Goal: Find specific page/section: Find specific page/section

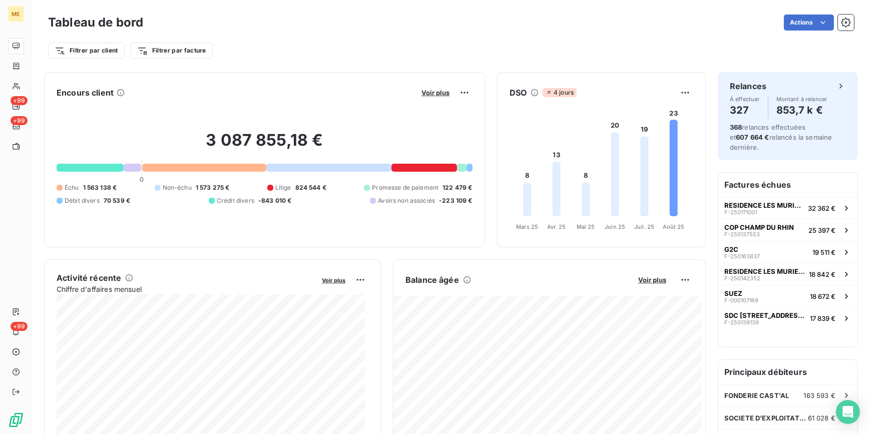
click at [217, 202] on span "Crédit divers" at bounding box center [236, 200] width 38 height 9
click at [83, 163] on div "3 087 855,18 € 0 Échu 1 563 138 € Non-échu 1 573 275 € Litige 824 544 € Promess…" at bounding box center [265, 168] width 416 height 134
click at [88, 171] on div at bounding box center [90, 168] width 67 height 8
click at [94, 172] on div "3 087 855,18 € 0 Échu 1 563 138 € Non-échu 1 573 275 € Litige 824 544 € Promess…" at bounding box center [265, 168] width 416 height 134
drag, startPoint x: 330, startPoint y: 155, endPoint x: 320, endPoint y: 155, distance: 9.5
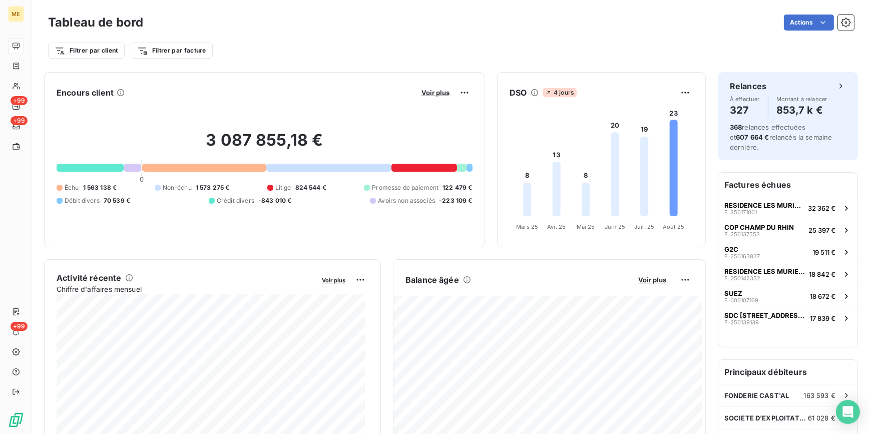
click at [328, 155] on h2 "3 087 855,18 €" at bounding box center [265, 145] width 416 height 30
drag, startPoint x: 101, startPoint y: 197, endPoint x: 173, endPoint y: 173, distance: 75.8
click at [101, 196] on div "Débit divers 70 539 €" at bounding box center [94, 200] width 74 height 9
click at [173, 173] on div "3 087 855,18 € 0 Échu 1 563 138 € Non-échu 1 573 275 € Litige 824 544 € Promess…" at bounding box center [265, 168] width 416 height 134
click at [177, 172] on div "3 087 855,18 € 0 Échu 1 563 138 € Non-échu 1 573 275 € Litige 824 544 € Promess…" at bounding box center [265, 168] width 416 height 134
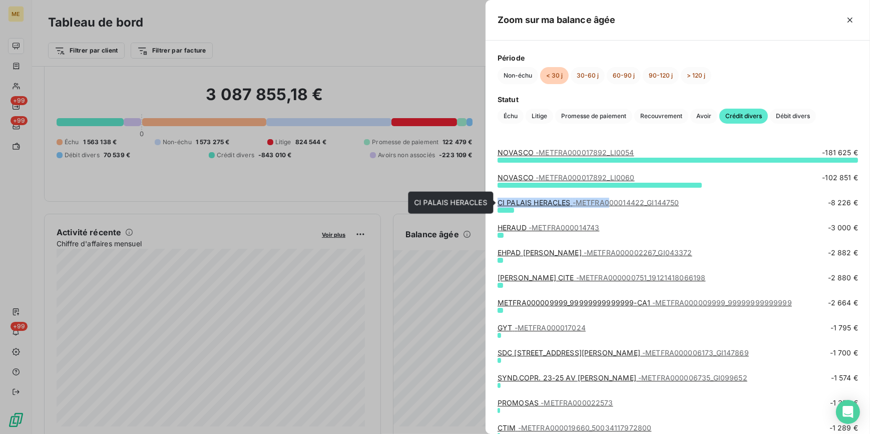
drag, startPoint x: 713, startPoint y: 196, endPoint x: 611, endPoint y: 203, distance: 102.8
click at [611, 203] on div "NOVASCO - METFRA000017892_LI0054 -181 625 € NOVASCO - METFRA000017892_LI0060 -1…" at bounding box center [677, 285] width 384 height 298
drag, startPoint x: 611, startPoint y: 203, endPoint x: 744, endPoint y: 225, distance: 134.9
click at [744, 225] on div "HERAUD - METFRA000014743 -3 000 €" at bounding box center [677, 228] width 360 height 10
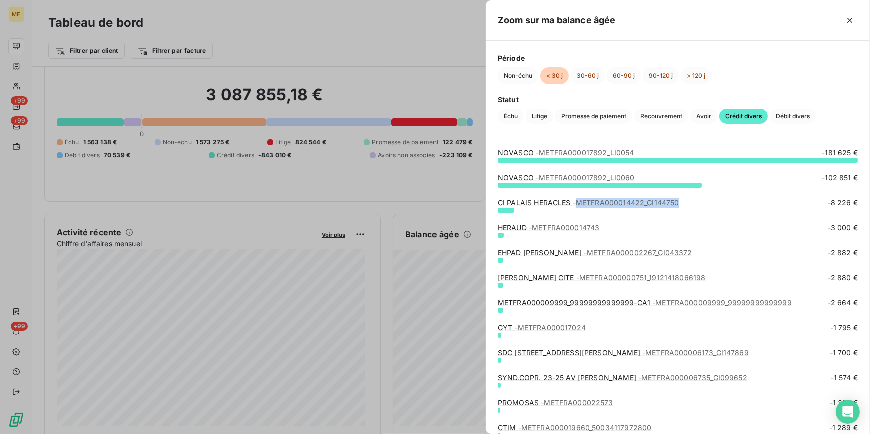
drag, startPoint x: 579, startPoint y: 201, endPoint x: 681, endPoint y: 206, distance: 101.7
click at [681, 206] on div "CI PALAIS HERACLES - METFRA000014422_GI144750 -8 226 €" at bounding box center [677, 203] width 360 height 10
copy span "METFRA000014422_GI144750"
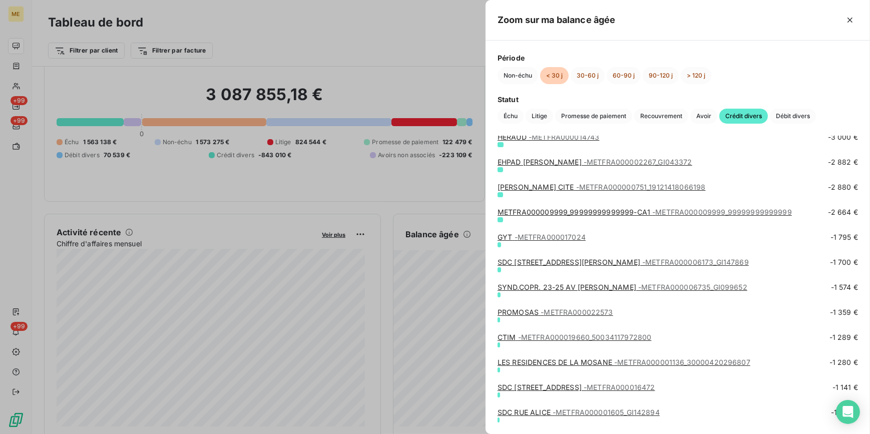
scroll to position [45, 0]
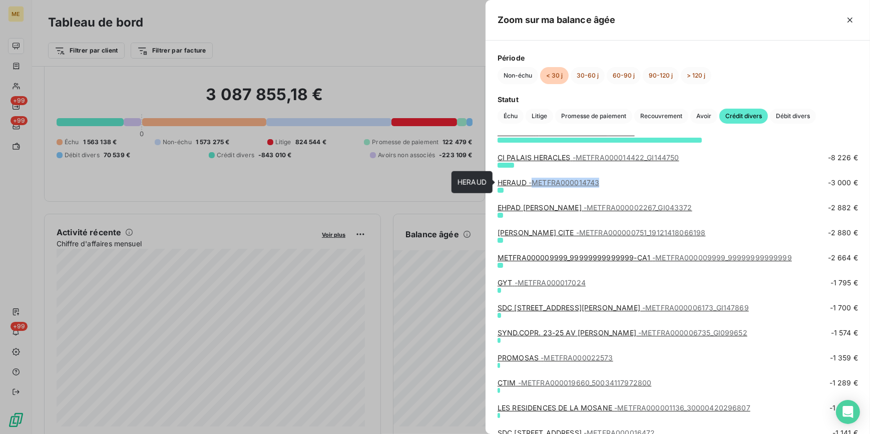
drag, startPoint x: 613, startPoint y: 182, endPoint x: 536, endPoint y: 182, distance: 77.1
click at [536, 182] on div "HERAUD - METFRA000014743 -3 000 €" at bounding box center [677, 183] width 360 height 10
copy span "METFRA000014743"
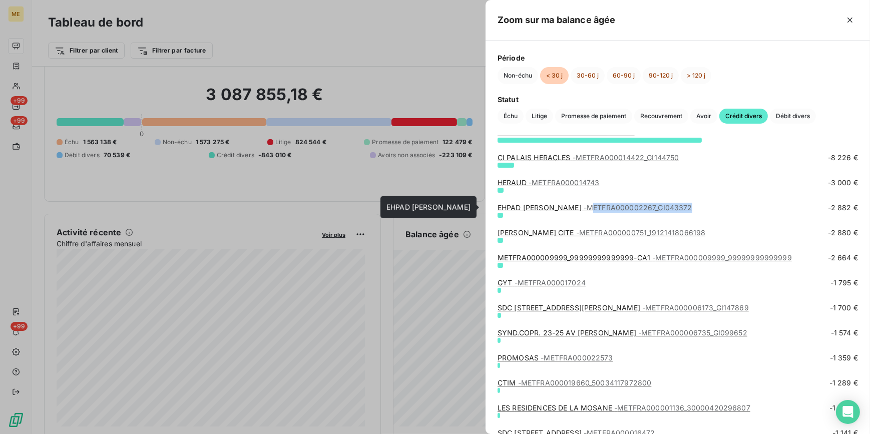
drag, startPoint x: 728, startPoint y: 204, endPoint x: 609, endPoint y: 208, distance: 119.2
click at [609, 208] on div "EHPAD MATHURIN FOUQUET - METFRA000002267_GI043372 -2 882 €" at bounding box center [677, 208] width 360 height 10
drag, startPoint x: 609, startPoint y: 208, endPoint x: 719, endPoint y: 202, distance: 110.8
click at [719, 203] on div "EHPAD MATHURIN FOUQUET - METFRA000002267_GI043372 -2 882 €" at bounding box center [677, 208] width 360 height 10
drag, startPoint x: 728, startPoint y: 205, endPoint x: 605, endPoint y: 210, distance: 123.7
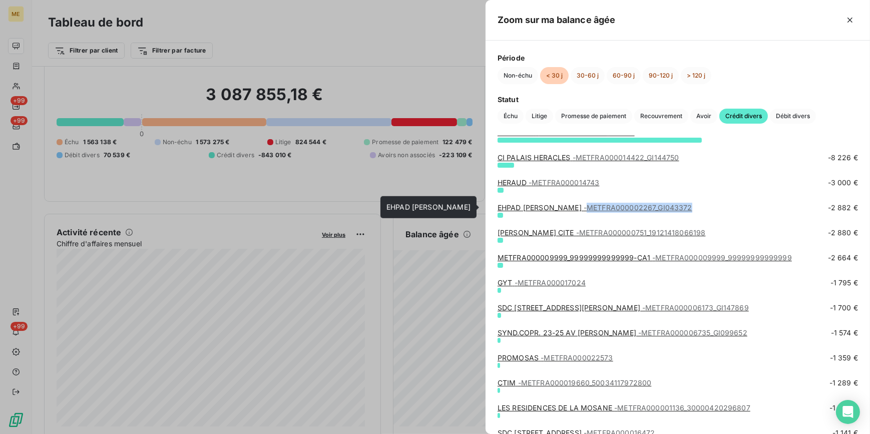
click at [605, 210] on div "EHPAD MATHURIN FOUQUET - METFRA000002267_GI043372 -2 882 €" at bounding box center [677, 208] width 360 height 10
copy span "METFRA000002267_GI043372"
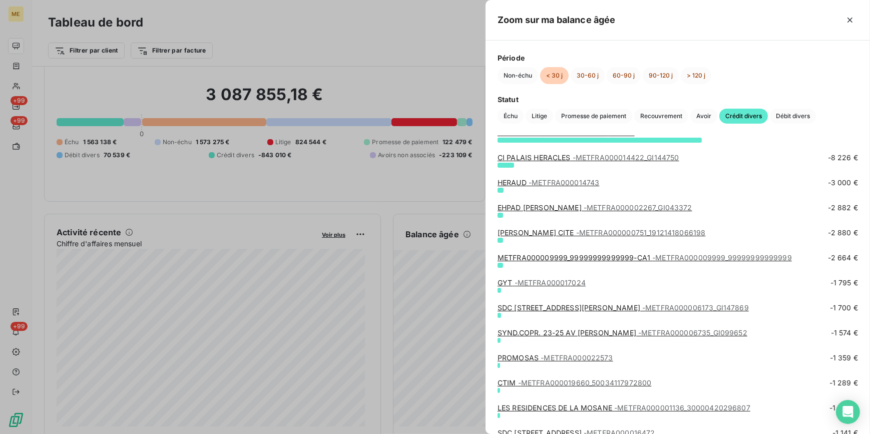
drag, startPoint x: 684, startPoint y: 233, endPoint x: 690, endPoint y: 234, distance: 6.6
click at [684, 234] on div "MENOZZI CITE - METFRA000000751_19121418066198 -2 880 €" at bounding box center [677, 233] width 360 height 10
drag, startPoint x: 609, startPoint y: 280, endPoint x: 521, endPoint y: 282, distance: 87.1
click at [521, 282] on div "GYT - METFRA000017024 -1 795 €" at bounding box center [677, 283] width 360 height 10
copy span "METFRA000017024"
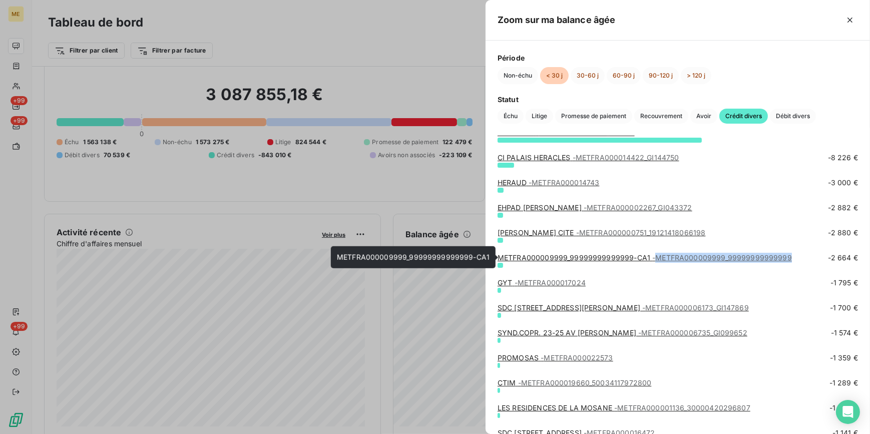
drag, startPoint x: 793, startPoint y: 258, endPoint x: 656, endPoint y: 260, distance: 137.1
click at [656, 260] on div "METFRA000009999_99999999999999-CA1 - METFRA000009999_99999999999999 -2 664 €" at bounding box center [677, 258] width 360 height 10
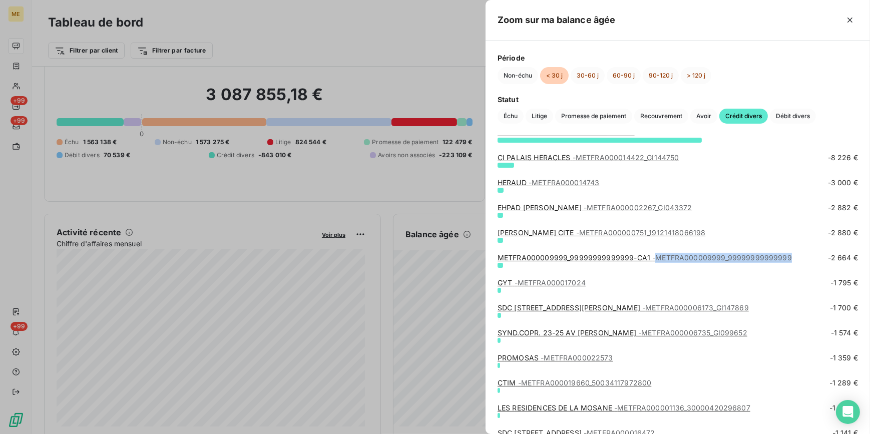
copy span "METFRA000009999_99999999999999"
drag, startPoint x: 601, startPoint y: 285, endPoint x: 584, endPoint y: 285, distance: 17.0
click at [584, 285] on div "GYT - METFRA000017024 -1 795 €" at bounding box center [677, 283] width 360 height 10
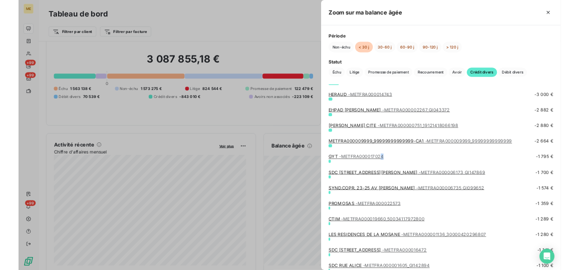
scroll to position [91, 0]
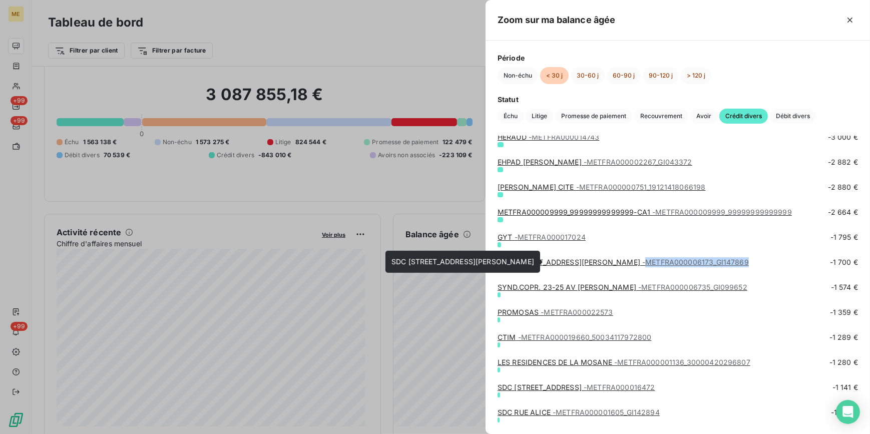
drag, startPoint x: 726, startPoint y: 262, endPoint x: 601, endPoint y: 265, distance: 125.2
click at [601, 265] on div "SDC 55 RUE JEANNE D'ARC - METFRA000006173_GI147869 -1 700 €" at bounding box center [677, 262] width 360 height 10
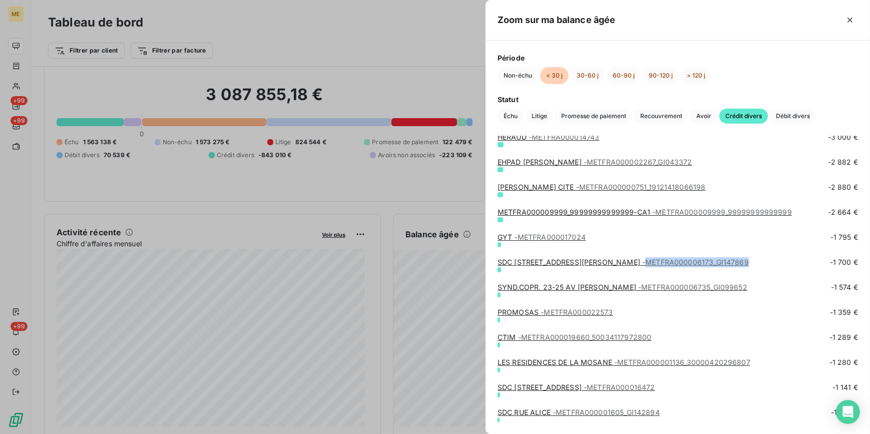
copy span "METFRA000006173_GI147869"
drag, startPoint x: 757, startPoint y: 283, endPoint x: 633, endPoint y: 290, distance: 124.8
click at [633, 290] on div "SYND.COPR. 23-25 AV JEAN MOULIN - METFRA000006735_GI099652 -1 574 €" at bounding box center [677, 287] width 360 height 10
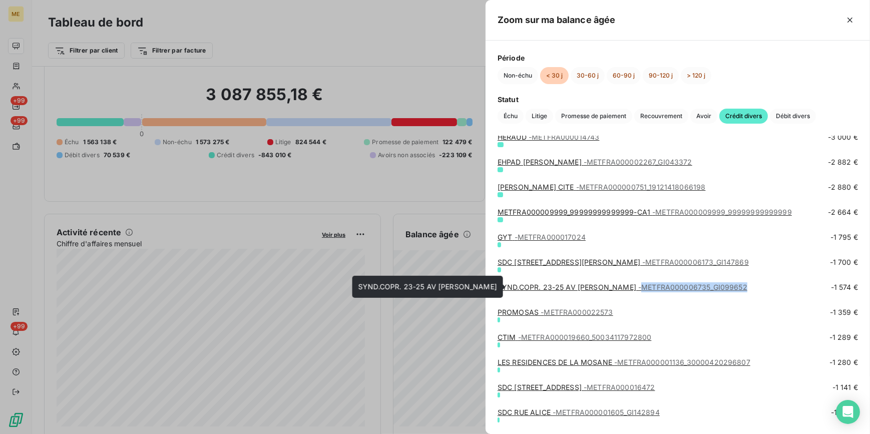
copy span "METFRA000006735_GI099652"
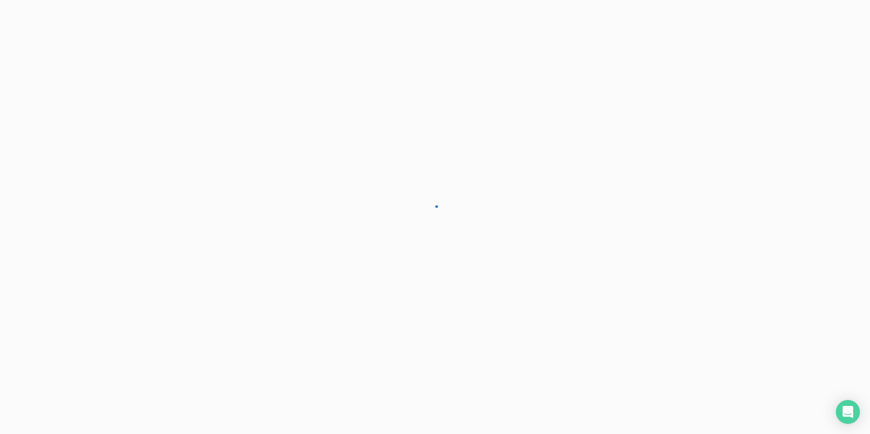
drag, startPoint x: 0, startPoint y: 0, endPoint x: 60, endPoint y: 21, distance: 63.0
click at [60, 21] on div at bounding box center [435, 217] width 870 height 434
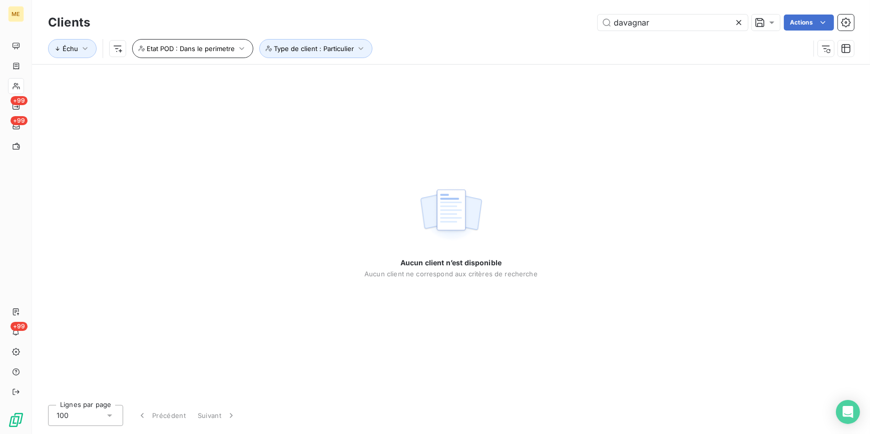
type input "davagnar"
click at [226, 45] on span "Etat POD : Dans le perimetre" at bounding box center [191, 49] width 88 height 8
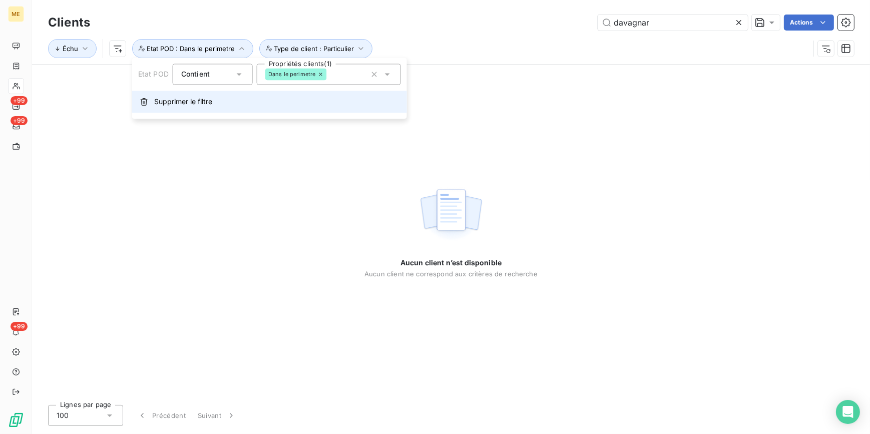
click at [225, 107] on button "Supprimer le filtre" at bounding box center [269, 102] width 275 height 22
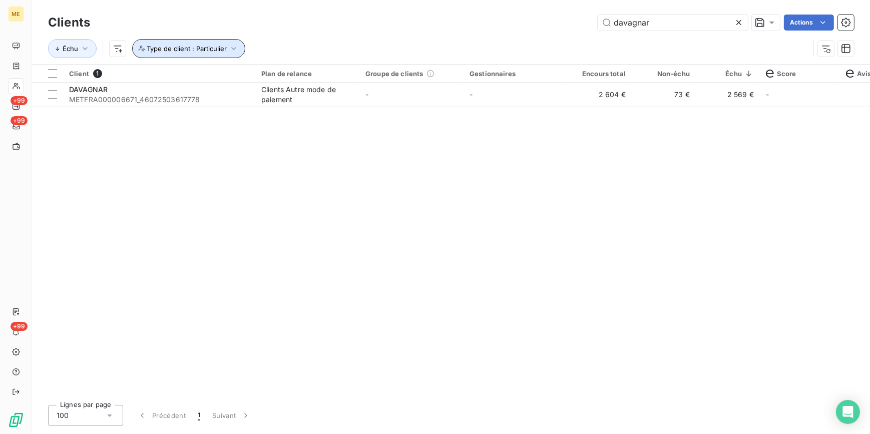
click at [225, 42] on button "Type de client : Particulier" at bounding box center [188, 48] width 113 height 19
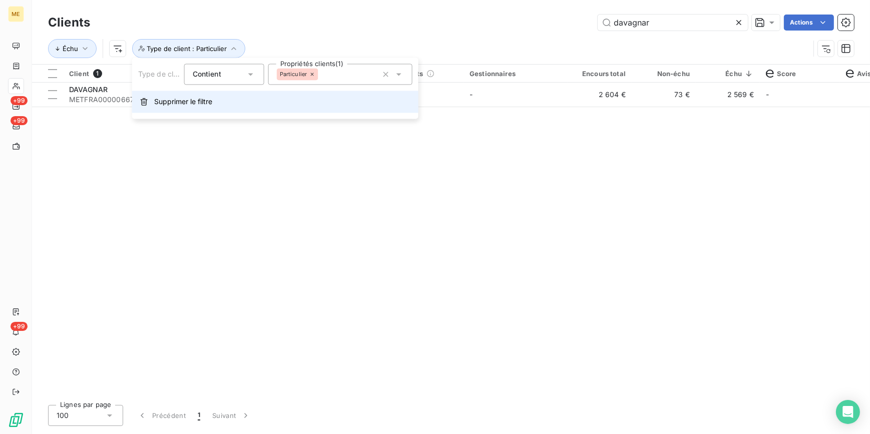
click at [265, 97] on button "Supprimer le filtre" at bounding box center [275, 102] width 286 height 22
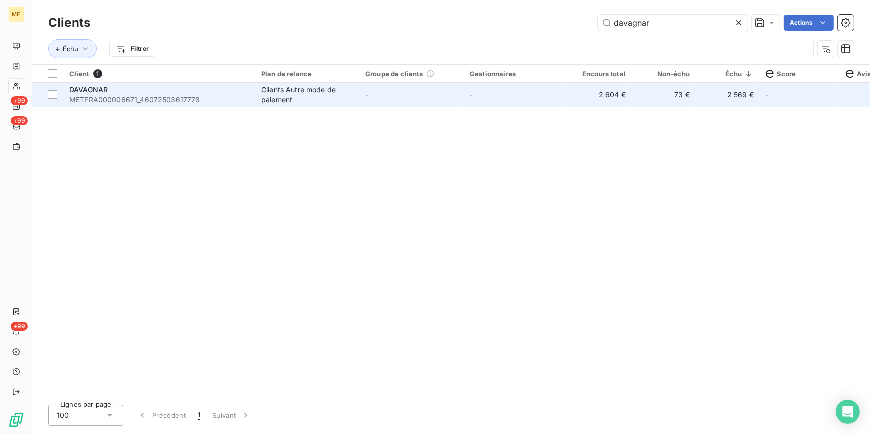
click at [275, 100] on div "Clients Autre mode de paiement" at bounding box center [307, 95] width 92 height 20
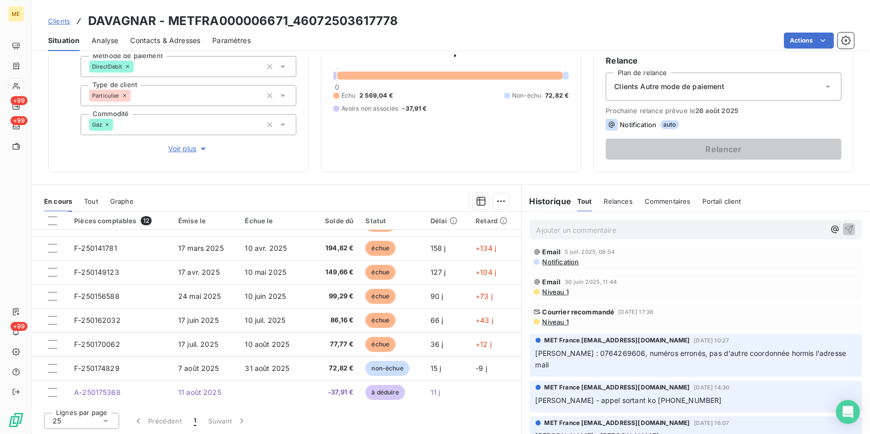
scroll to position [500, 0]
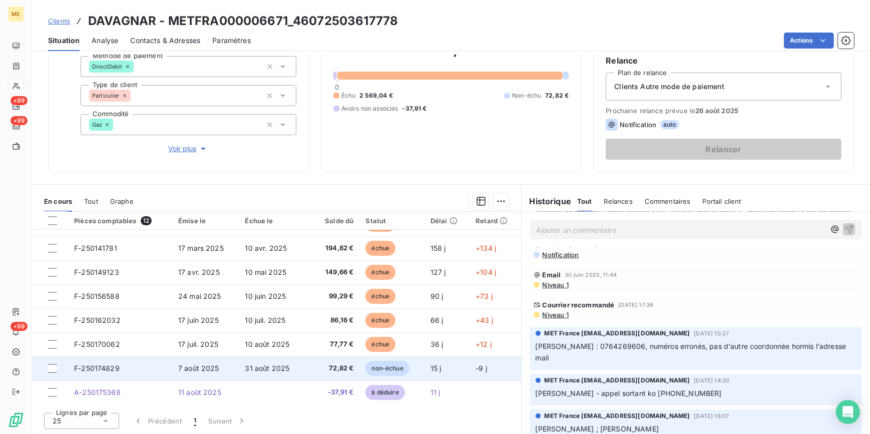
click at [291, 374] on td "31 août 2025" at bounding box center [273, 368] width 68 height 24
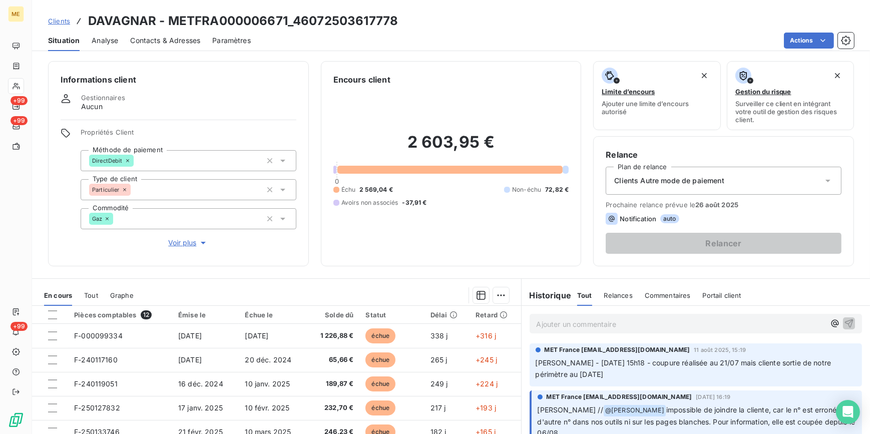
click at [62, 22] on span "Clients" at bounding box center [59, 21] width 22 height 8
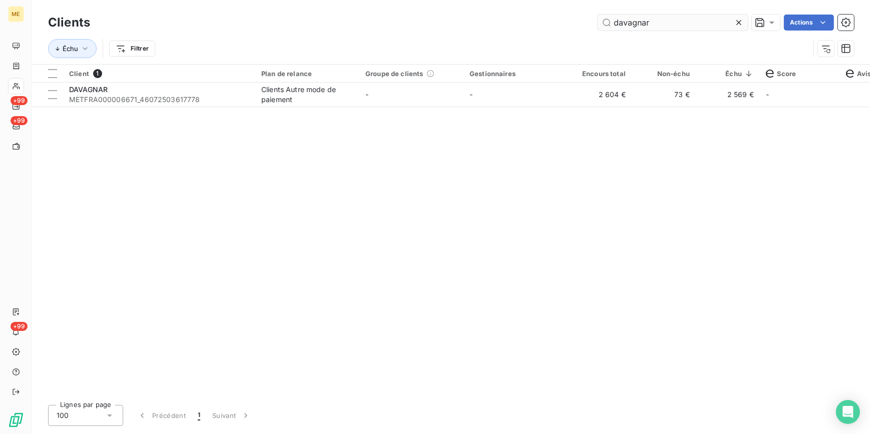
drag, startPoint x: 742, startPoint y: 21, endPoint x: 718, endPoint y: 25, distance: 24.4
click at [742, 21] on icon at bounding box center [739, 23] width 10 height 10
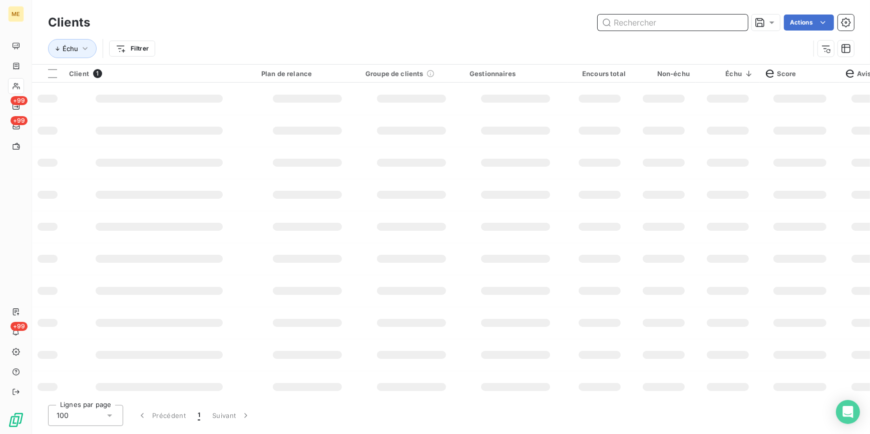
click at [714, 22] on input "text" at bounding box center [673, 23] width 150 height 16
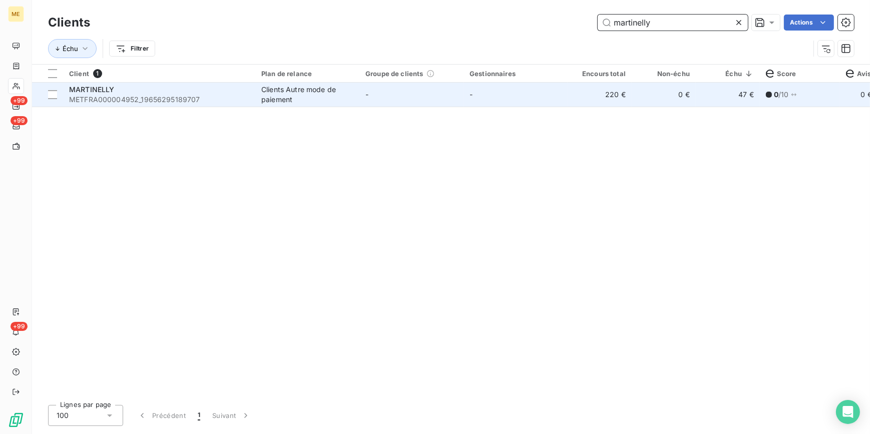
type input "martinelly"
click at [569, 94] on td "220 €" at bounding box center [600, 95] width 64 height 24
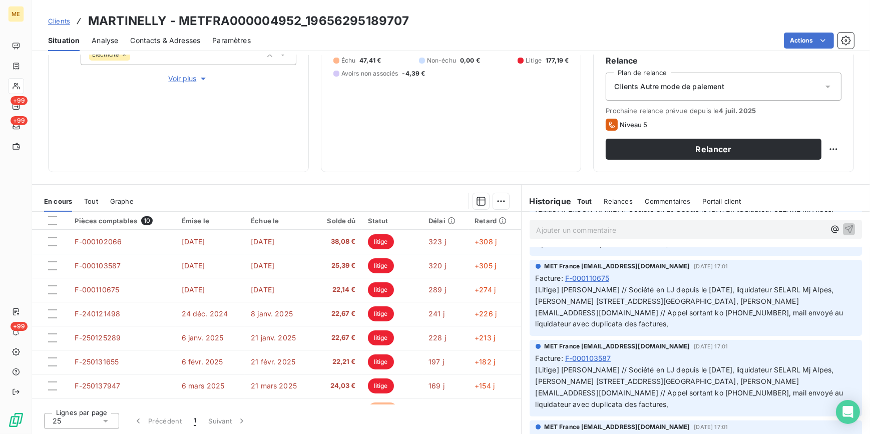
scroll to position [455, 0]
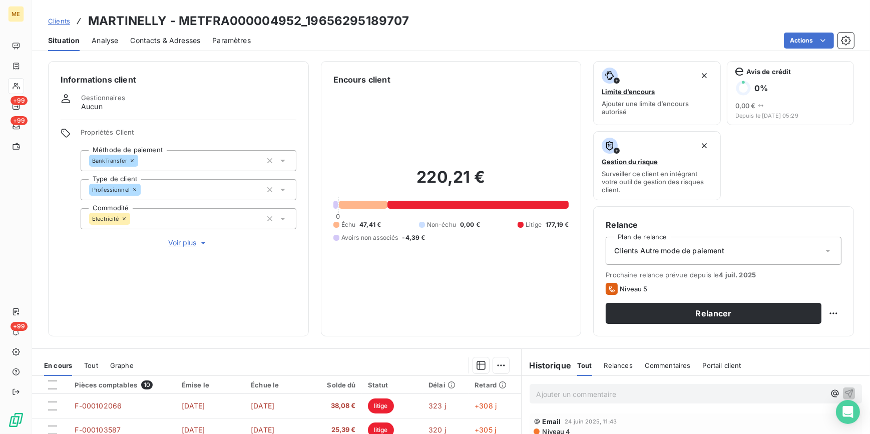
scroll to position [455, 0]
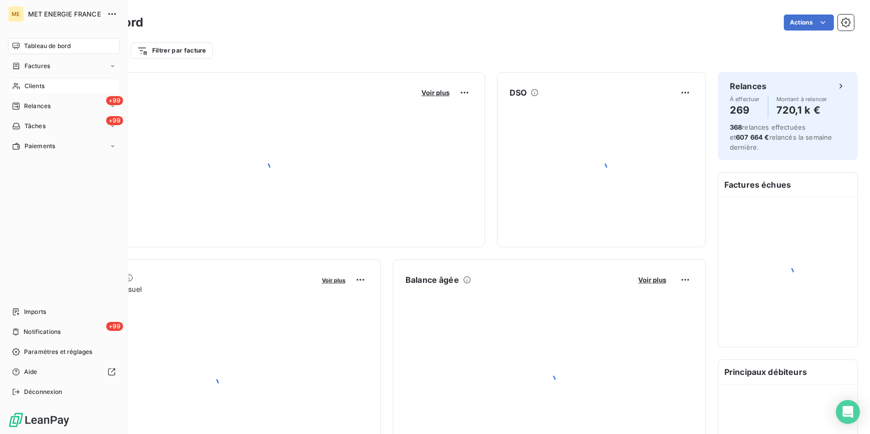
click at [28, 88] on span "Clients" at bounding box center [35, 86] width 20 height 9
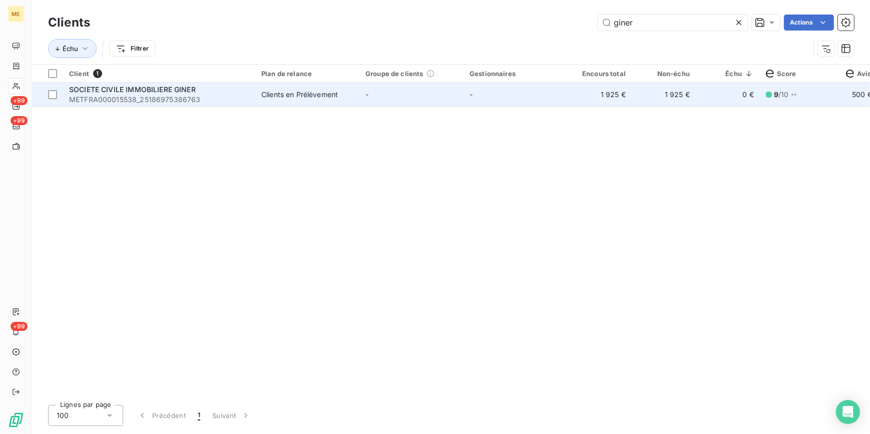
type input "giner"
click at [478, 105] on td "-" at bounding box center [515, 95] width 104 height 24
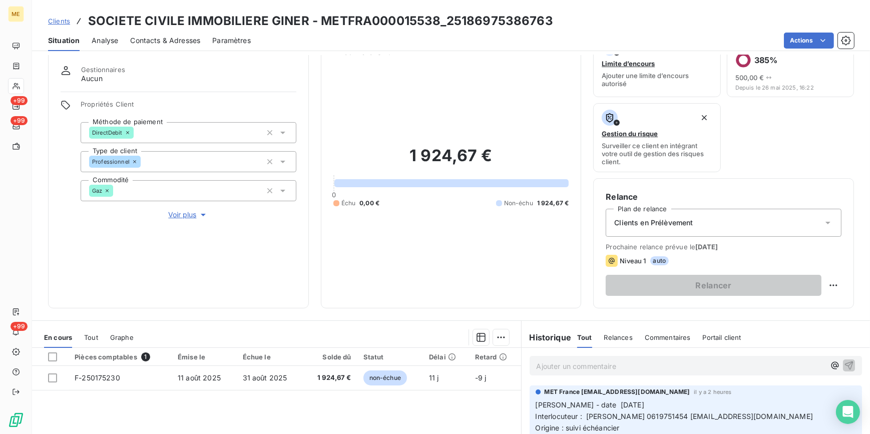
scroll to position [28, 0]
